Goal: Entertainment & Leisure: Consume media (video, audio)

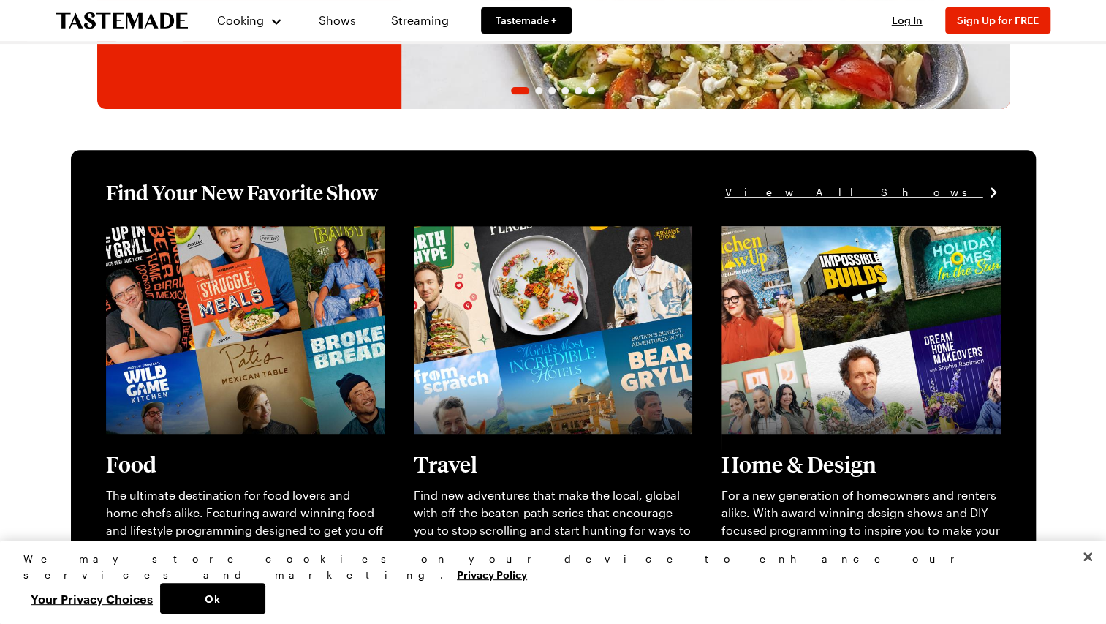
scroll to position [227, 0]
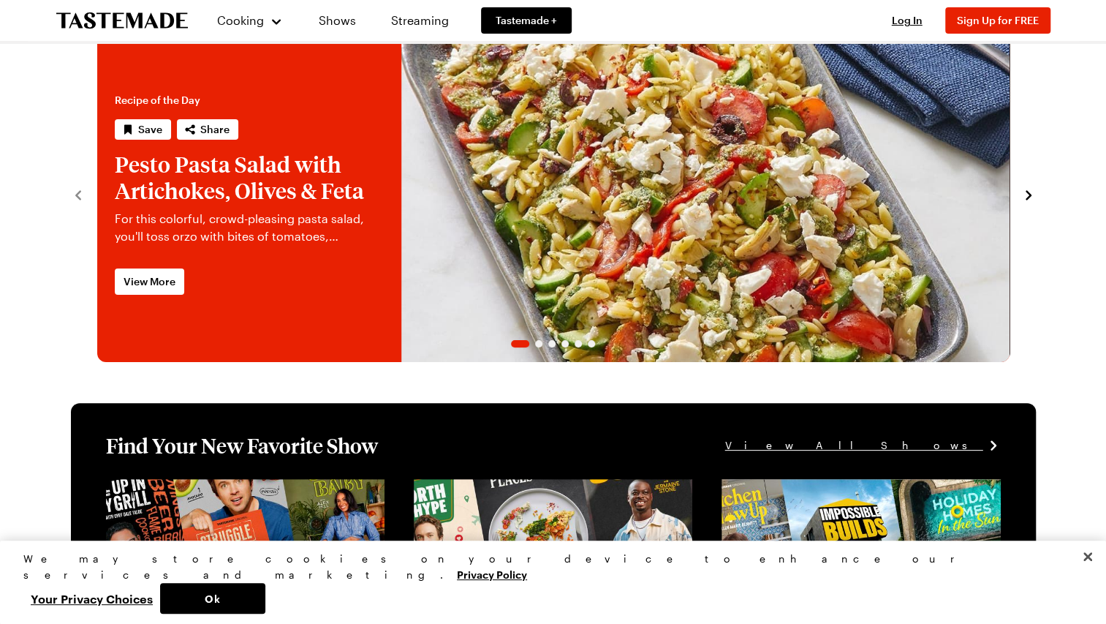
scroll to position [0, 6]
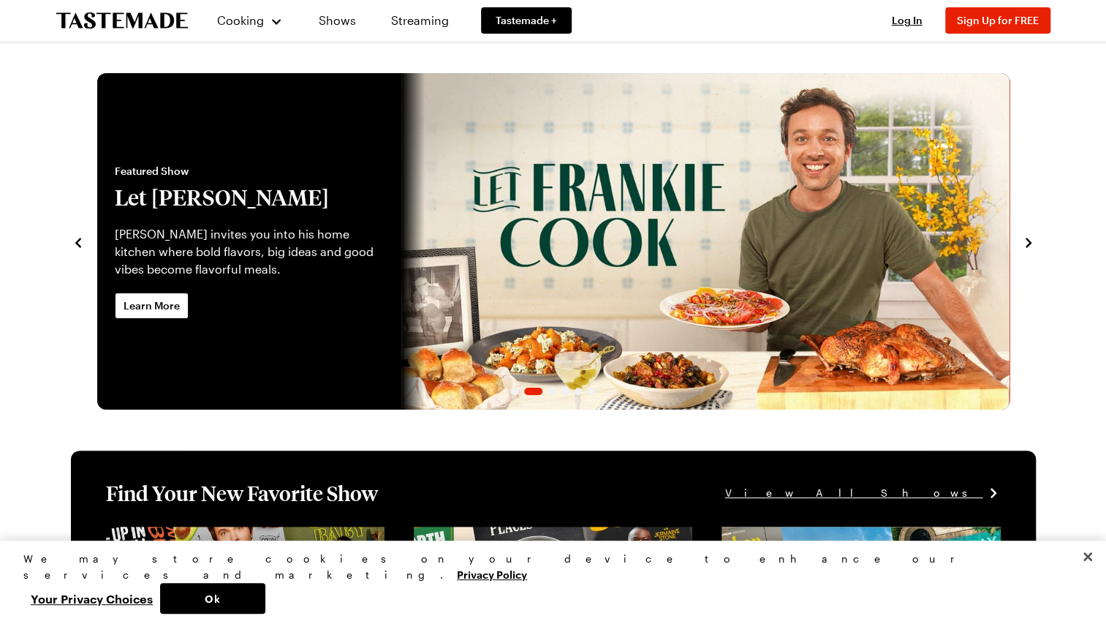
click at [97, 249] on link "Let Frankie Cook" at bounding box center [97, 241] width 0 height 336
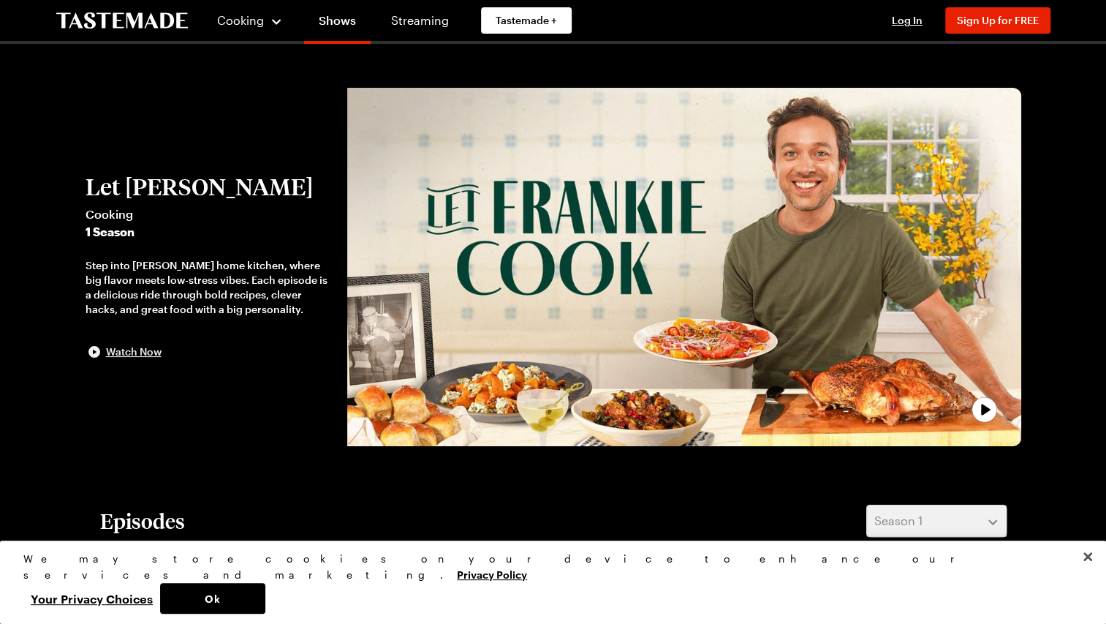
click at [126, 352] on span "Watch Now" at bounding box center [134, 351] width 56 height 15
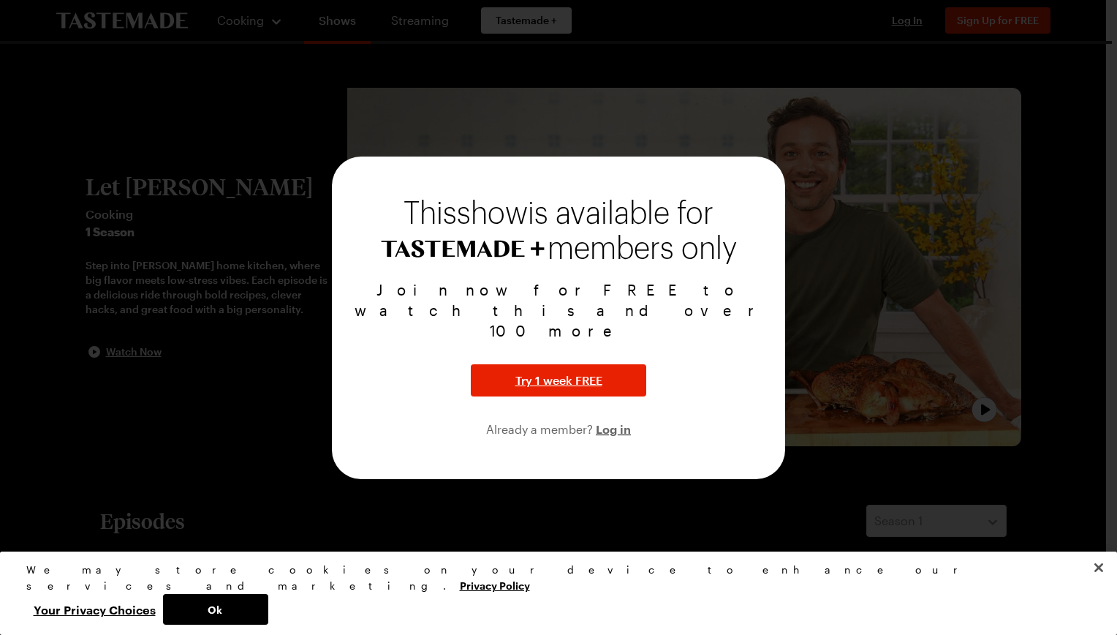
click at [871, 376] on div at bounding box center [558, 317] width 1117 height 635
